Goal: Information Seeking & Learning: Check status

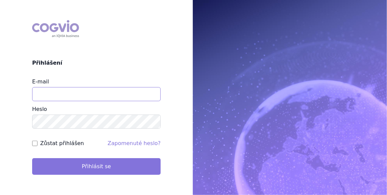
type input "aplikace.ocul1@vzp.cz"
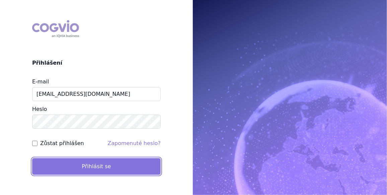
click at [82, 159] on button "Přihlásit se" at bounding box center [96, 166] width 129 height 17
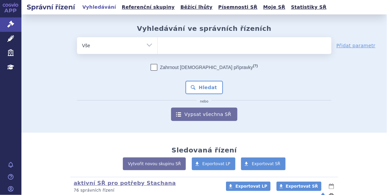
click at [196, 46] on ul at bounding box center [245, 44] width 174 height 14
click at [158, 46] on select at bounding box center [158, 45] width 0 height 17
paste input "SUKLS74223/2025"
type input "SUKLS74223/2025"
select select "SUKLS74223/2025"
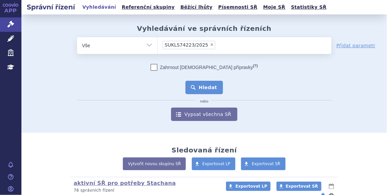
click at [206, 91] on button "Hledat" at bounding box center [205, 87] width 38 height 13
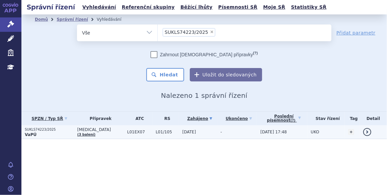
click at [217, 125] on td "-" at bounding box center [237, 132] width 40 height 14
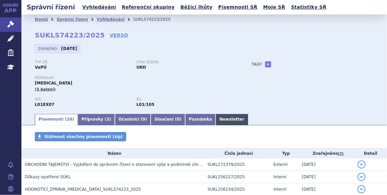
click at [216, 120] on link "Newsletter" at bounding box center [232, 119] width 32 height 11
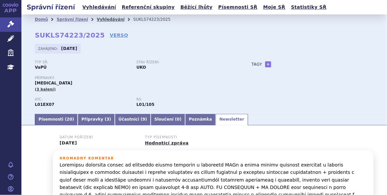
click at [103, 20] on link "Vyhledávání" at bounding box center [111, 19] width 28 height 5
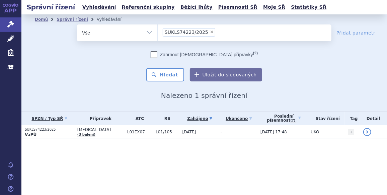
click at [210, 33] on span "×" at bounding box center [212, 32] width 4 height 4
click at [158, 33] on select "SUKLS74223/2025" at bounding box center [158, 32] width 0 height 17
select select
type input "SUKLS36129/2025"
select select "SUKLS36129/2025"
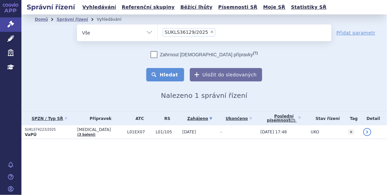
click at [171, 77] on button "Hledat" at bounding box center [165, 74] width 38 height 13
